Goal: Task Accomplishment & Management: Complete application form

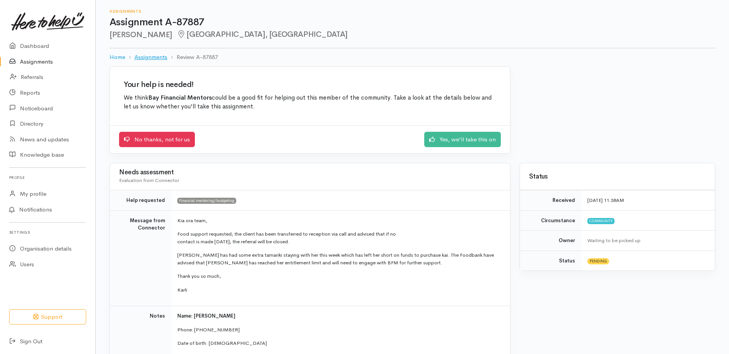
click at [151, 57] on link "Assignments" at bounding box center [150, 57] width 33 height 9
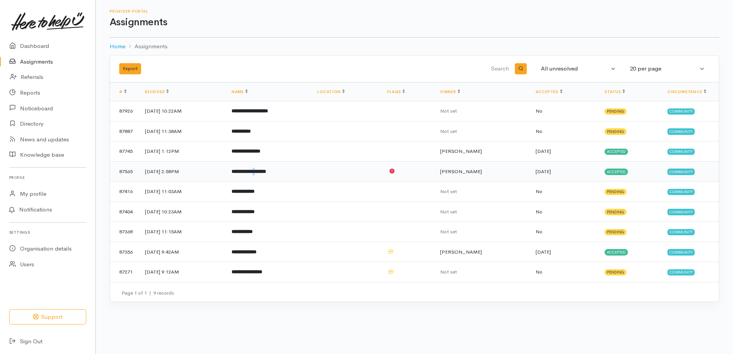
click at [266, 172] on b "**********" at bounding box center [248, 171] width 34 height 5
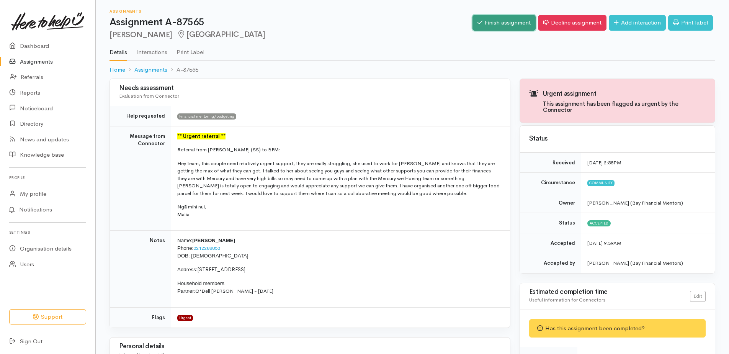
click at [510, 24] on link "Finish assignment" at bounding box center [504, 23] width 63 height 16
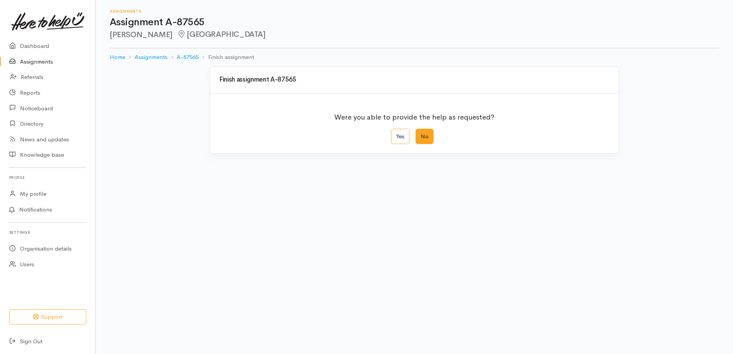
click at [427, 133] on label "No" at bounding box center [424, 137] width 18 height 16
click at [420, 133] on input "No" at bounding box center [417, 131] width 5 height 5
radio input "true"
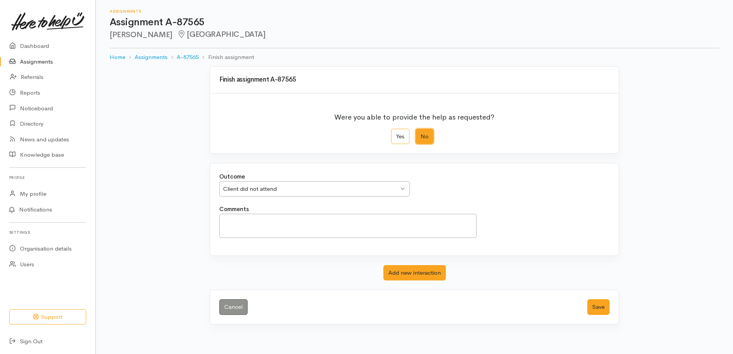
click at [406, 187] on div "Client did not attend Client did not attend" at bounding box center [314, 189] width 190 height 16
click at [451, 225] on textarea "Comments" at bounding box center [347, 226] width 257 height 24
click at [594, 308] on button "Save" at bounding box center [598, 307] width 22 height 16
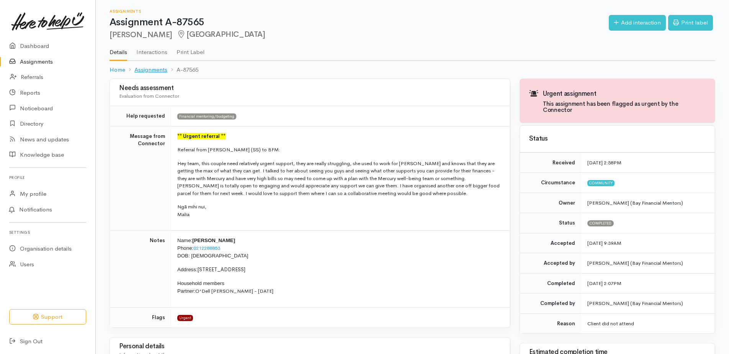
click at [154, 69] on link "Assignments" at bounding box center [150, 70] width 33 height 9
